Goal: Transaction & Acquisition: Book appointment/travel/reservation

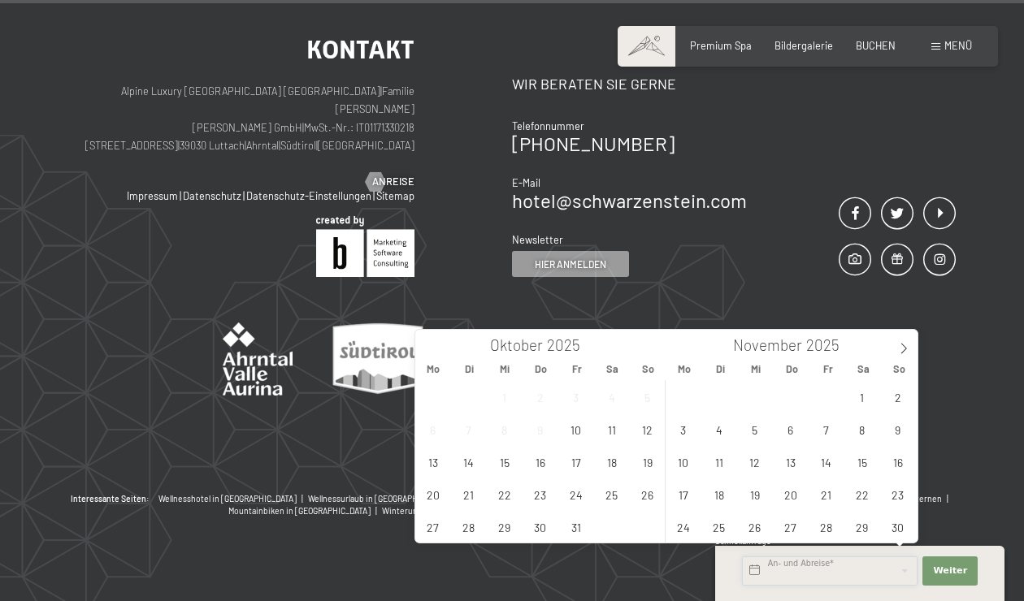
click at [800, 575] on input "text" at bounding box center [830, 571] width 176 height 29
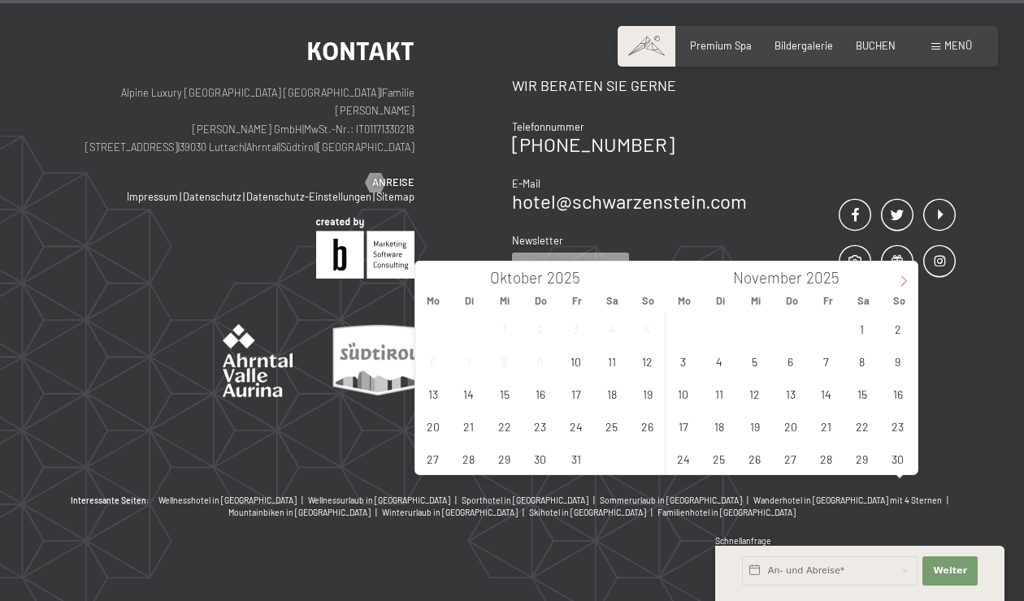
scroll to position [5596, 0]
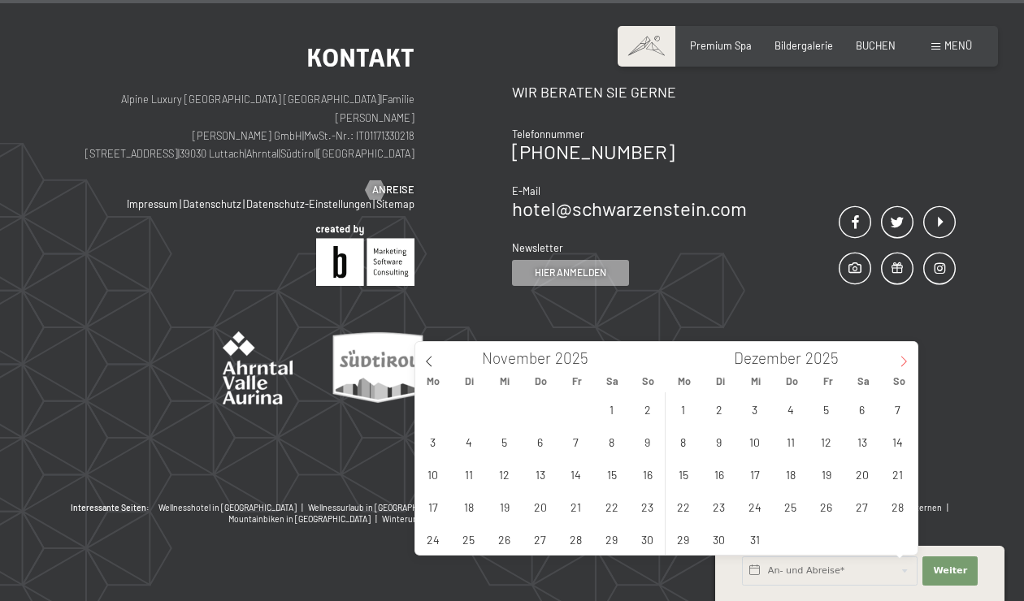
click at [906, 359] on icon at bounding box center [903, 361] width 11 height 11
type input "2026"
click at [906, 359] on icon at bounding box center [903, 361] width 11 height 11
type input "2026"
click at [906, 359] on icon at bounding box center [903, 361] width 11 height 11
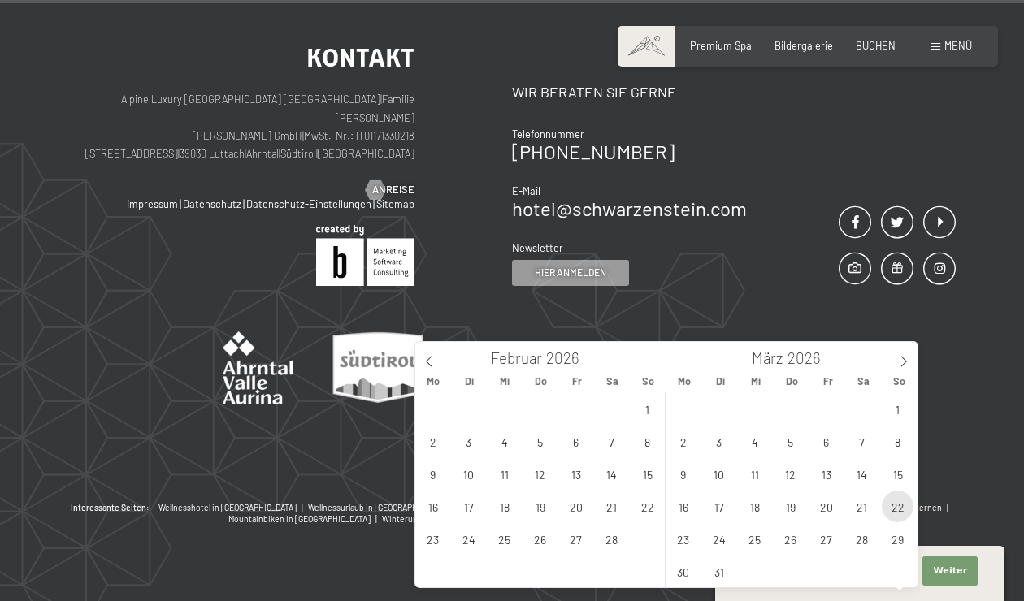
click at [894, 504] on span "22" at bounding box center [898, 507] width 32 height 32
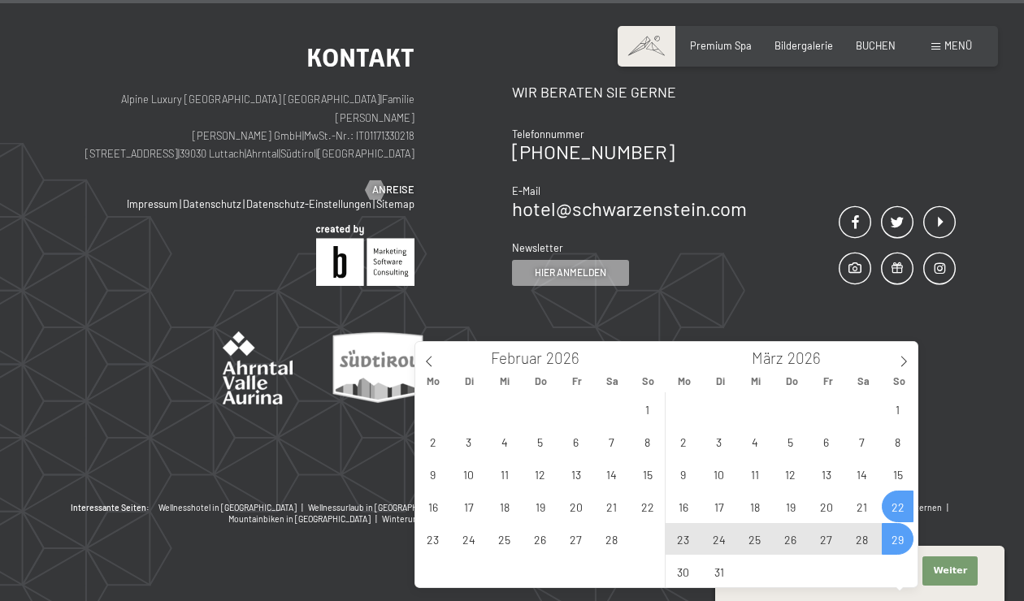
click at [897, 536] on span "29" at bounding box center [898, 539] width 32 height 32
type input "So. 22.03.2026 - So. 29.03.2026"
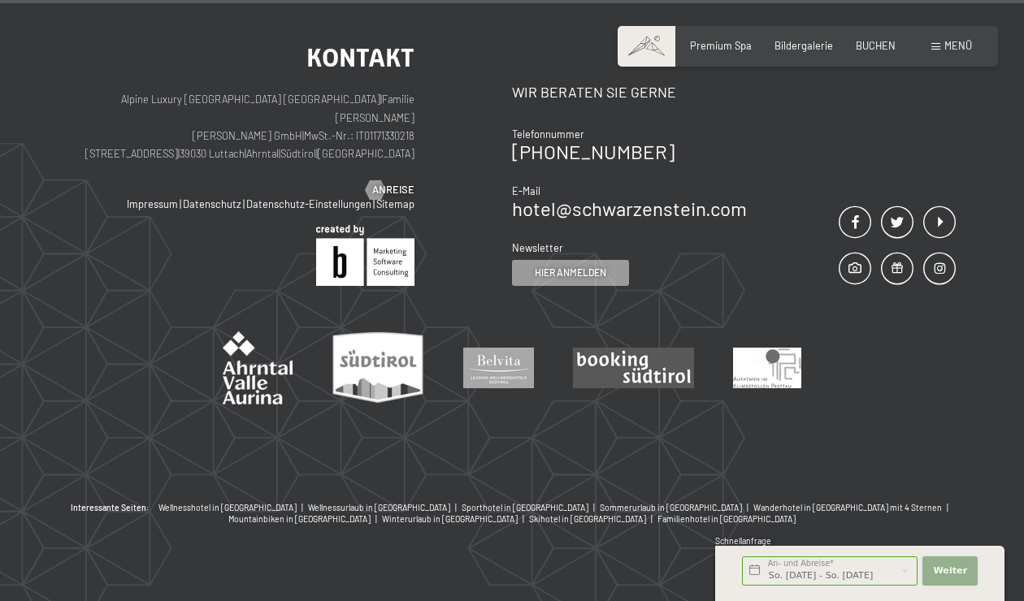
scroll to position [0, 0]
click at [958, 562] on button "Weiter Adressfelder ausblenden" at bounding box center [950, 571] width 55 height 29
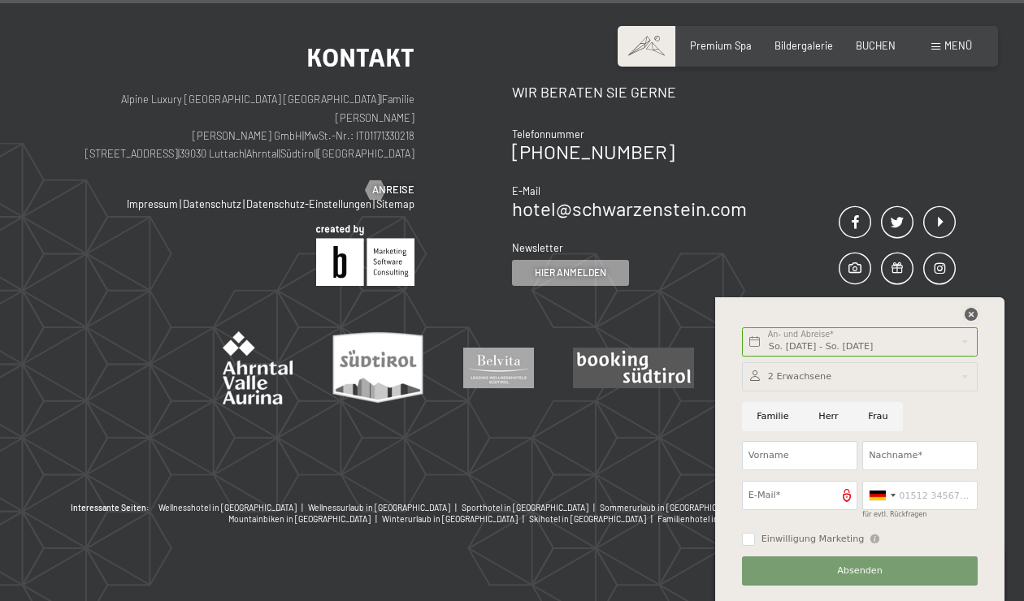
click at [974, 315] on icon at bounding box center [971, 314] width 13 height 13
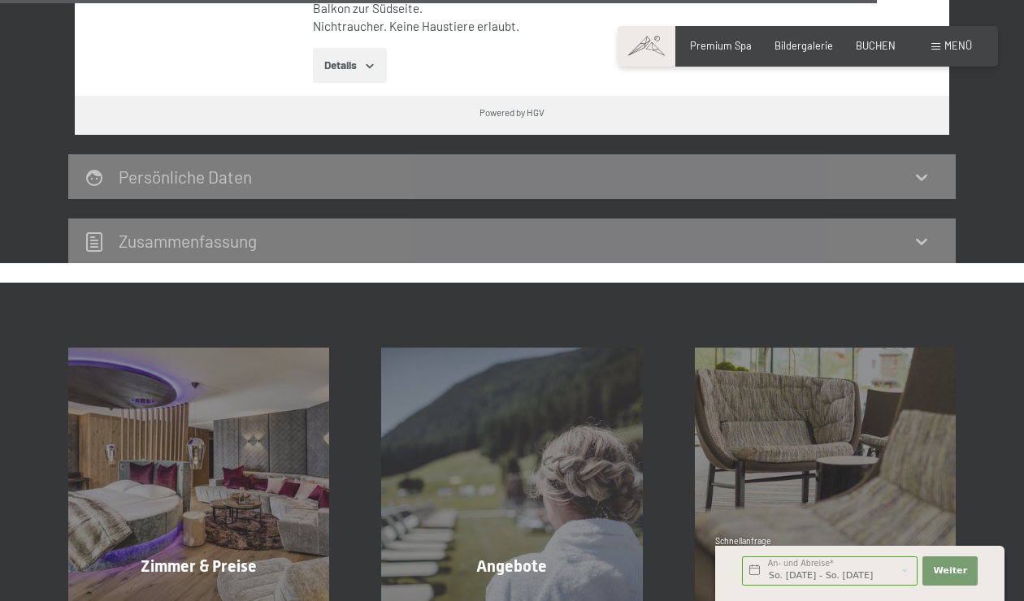
scroll to position [4784, 0]
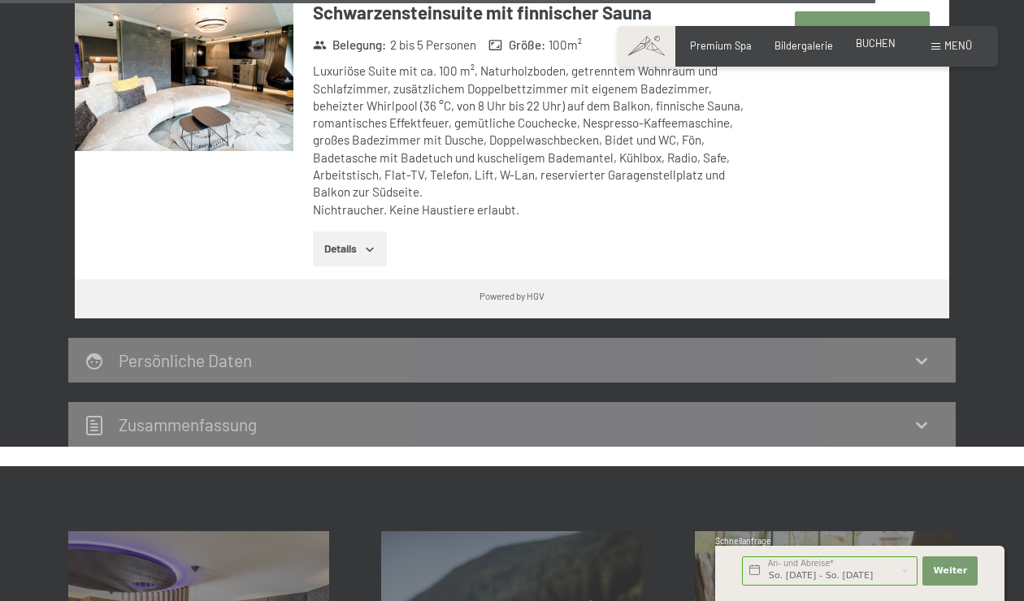
click at [872, 42] on span "BUCHEN" at bounding box center [876, 43] width 40 height 13
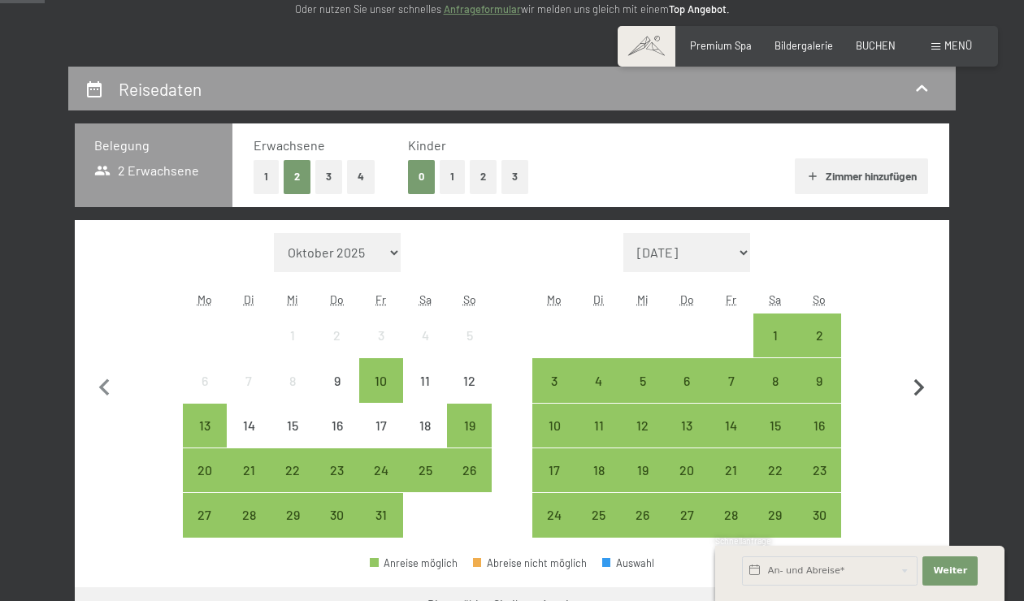
click at [925, 380] on icon "button" at bounding box center [919, 388] width 34 height 34
select select "[DATE]"
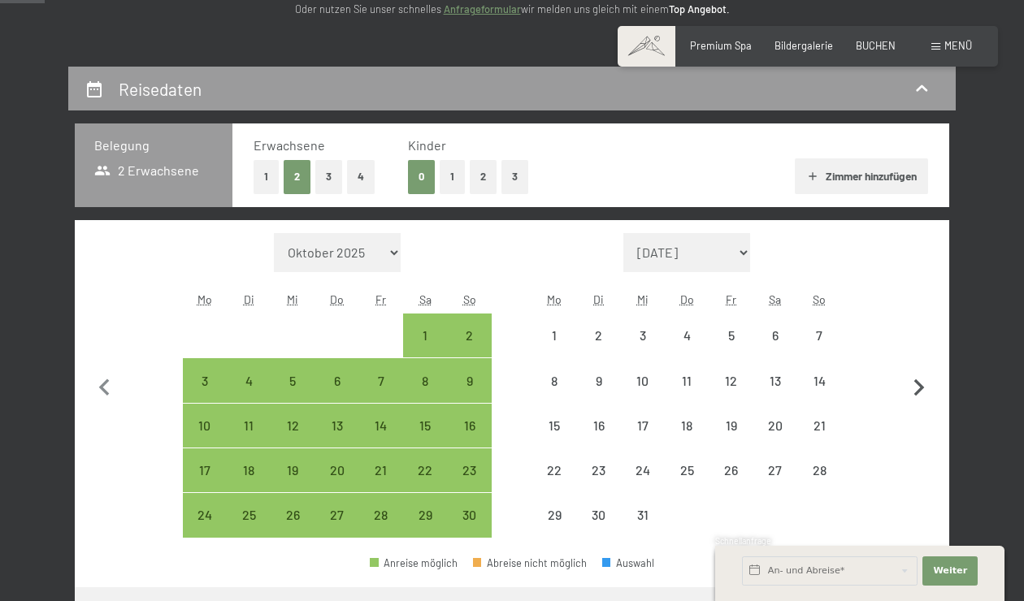
click at [926, 380] on icon "button" at bounding box center [919, 388] width 34 height 34
select select "[DATE]"
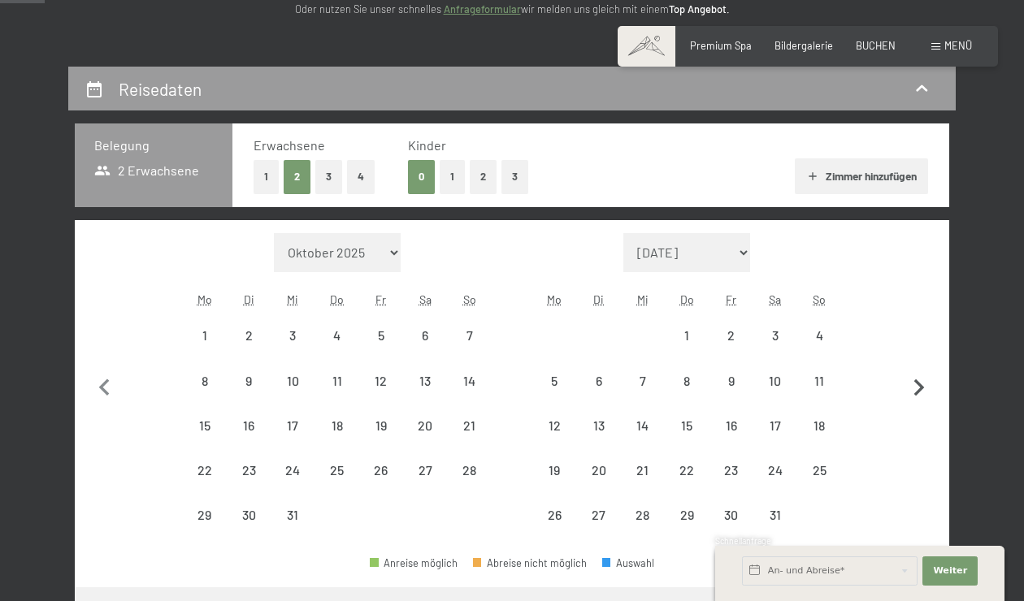
click at [926, 380] on icon "button" at bounding box center [919, 388] width 34 height 34
select select "[DATE]"
click at [926, 380] on icon "button" at bounding box center [919, 388] width 34 height 34
select select "[DATE]"
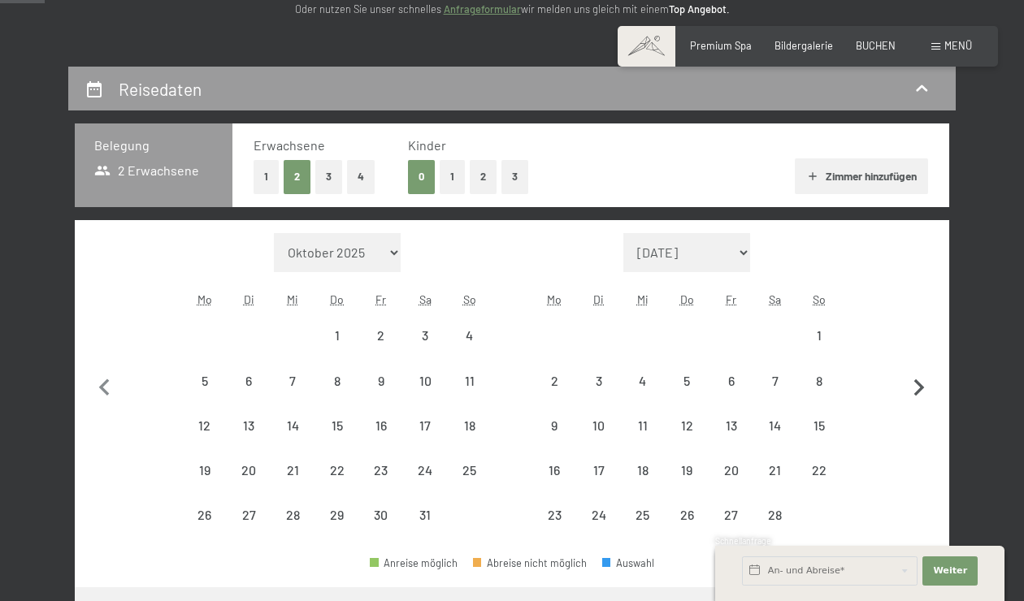
select select "[DATE]"
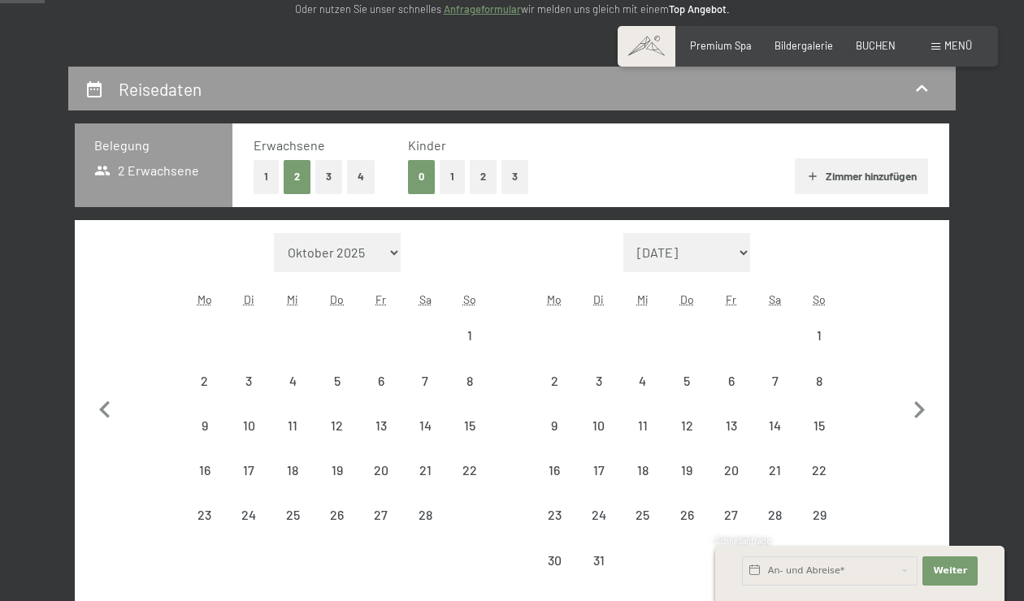
select select "[DATE]"
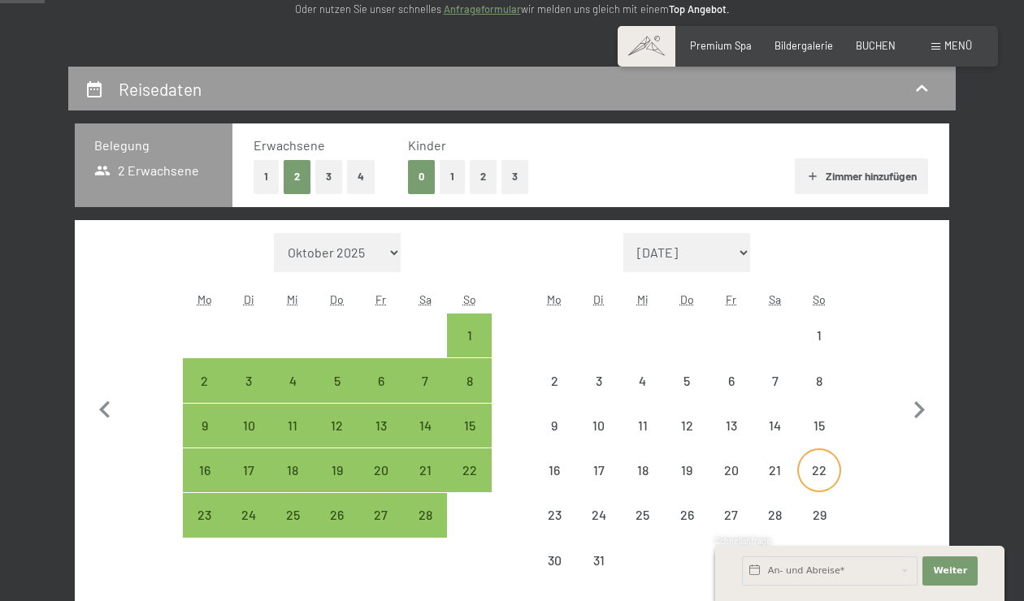
select select "[DATE]"
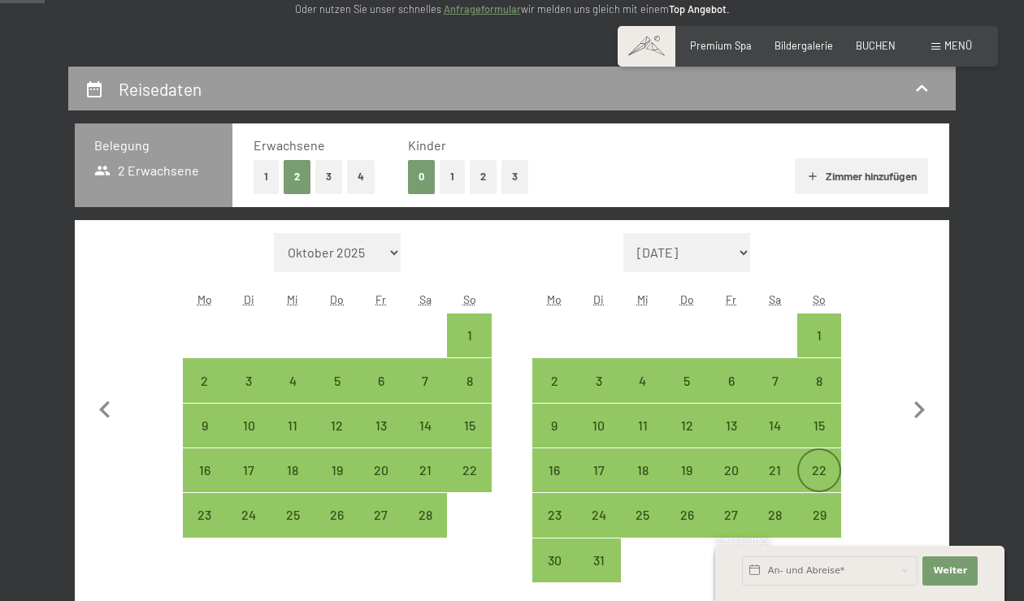
click at [822, 464] on div "22" at bounding box center [819, 484] width 41 height 41
select select "[DATE]"
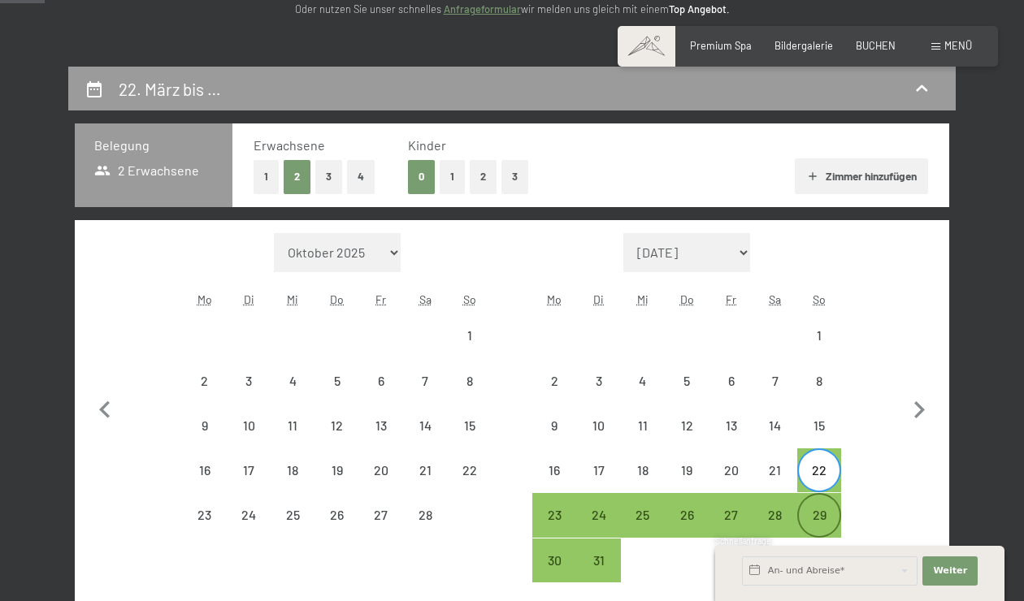
click at [816, 509] on div "29" at bounding box center [819, 529] width 41 height 41
select select "[DATE]"
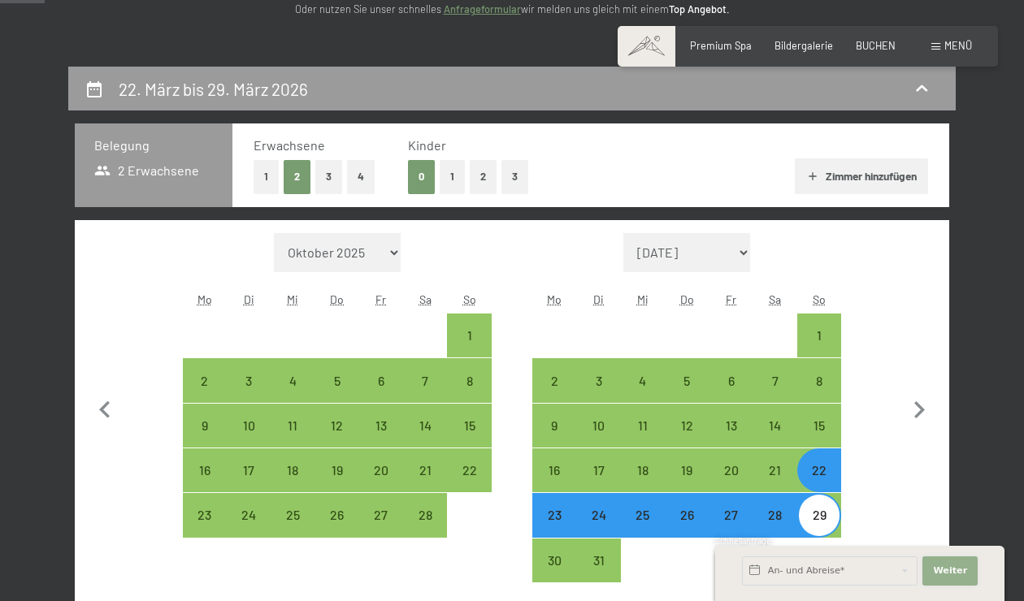
click at [946, 567] on span "Weiter" at bounding box center [950, 571] width 34 height 13
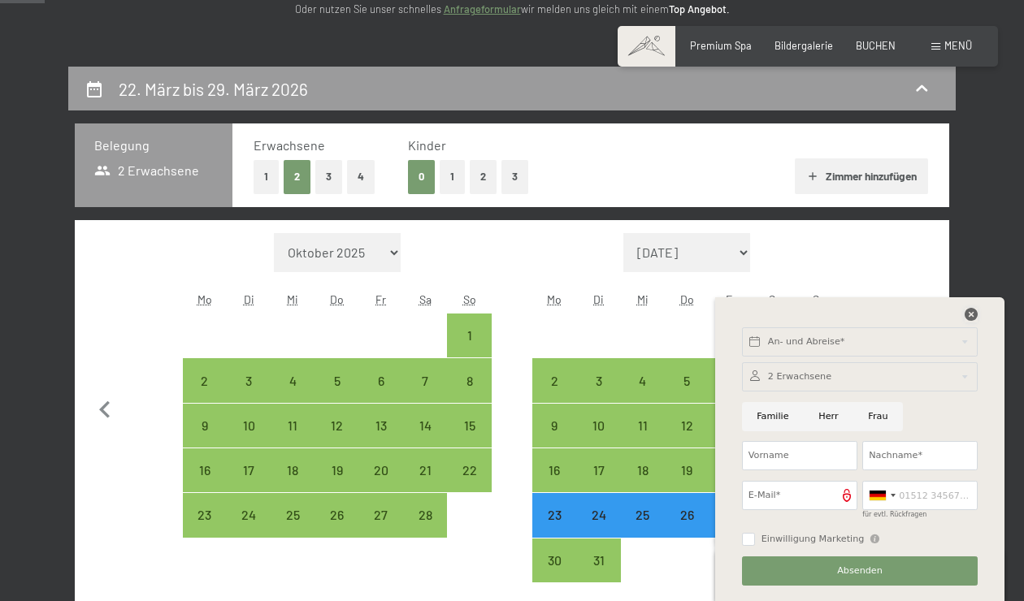
click at [968, 316] on icon at bounding box center [971, 314] width 13 height 13
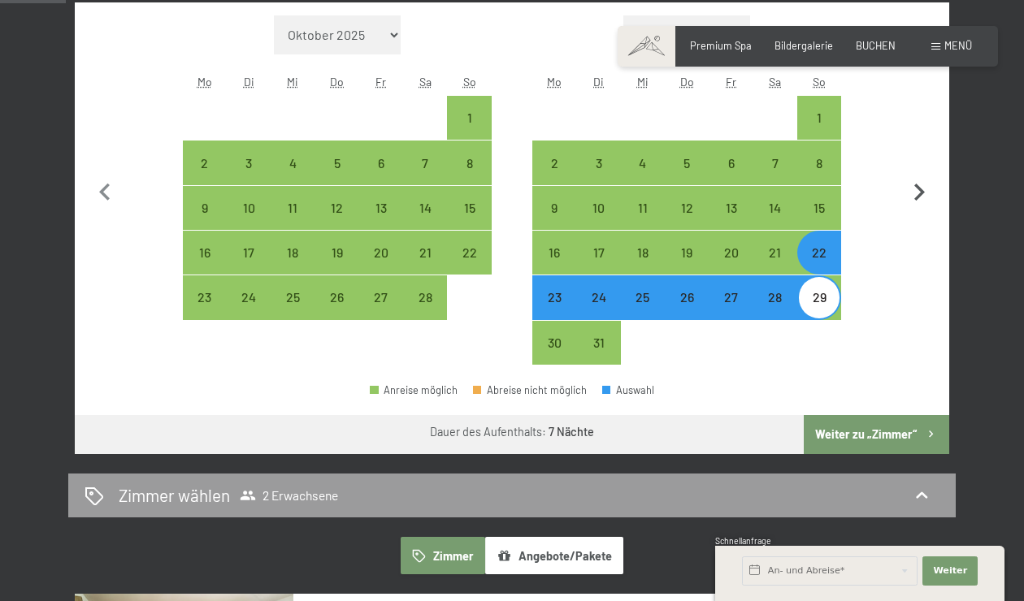
scroll to position [488, 0]
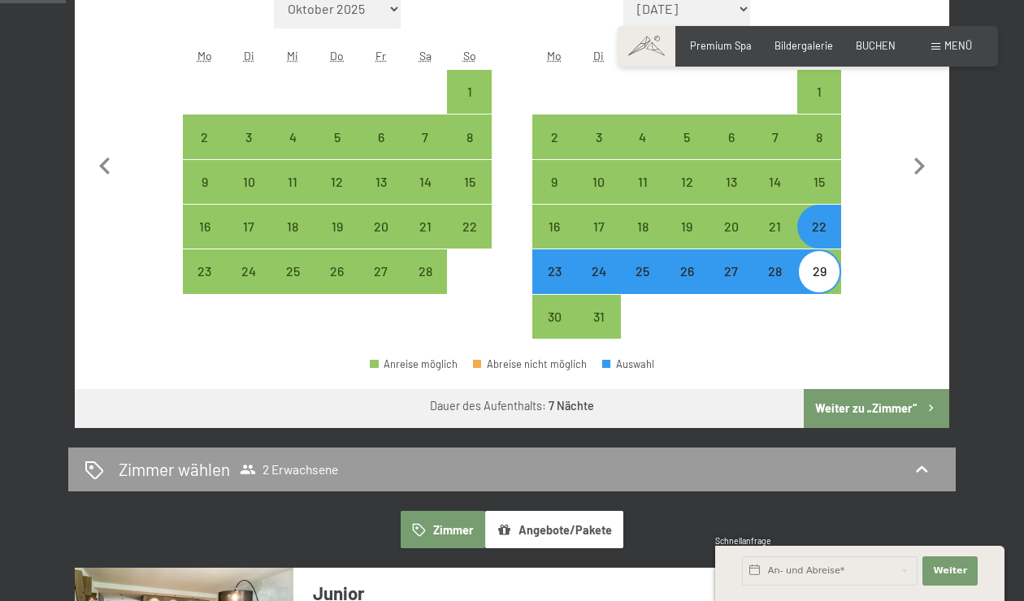
click at [845, 412] on button "Weiter zu „Zimmer“" at bounding box center [876, 408] width 145 height 39
select select "[DATE]"
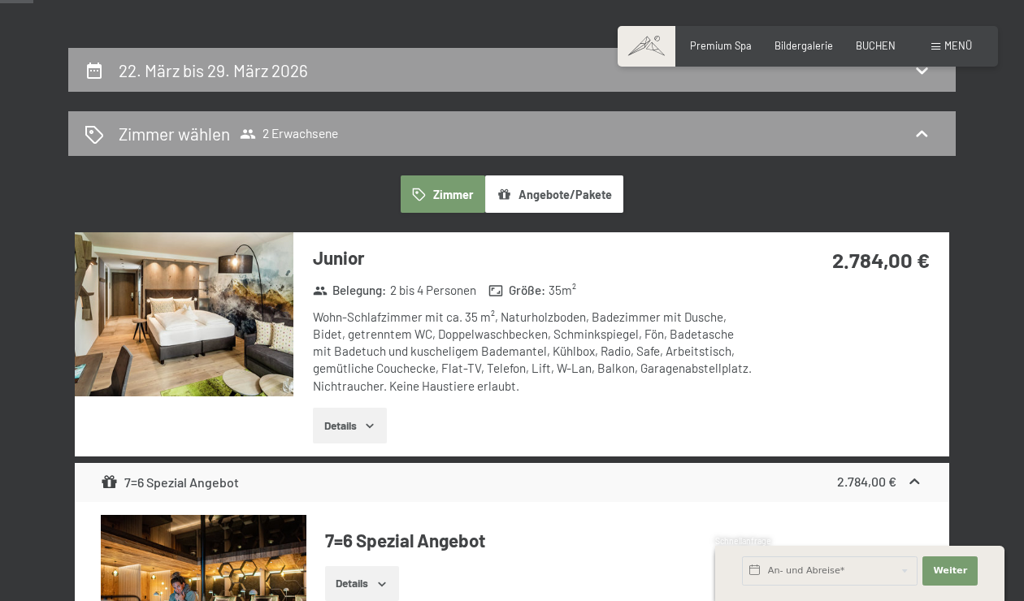
scroll to position [228, 0]
